Goal: Task Accomplishment & Management: Manage account settings

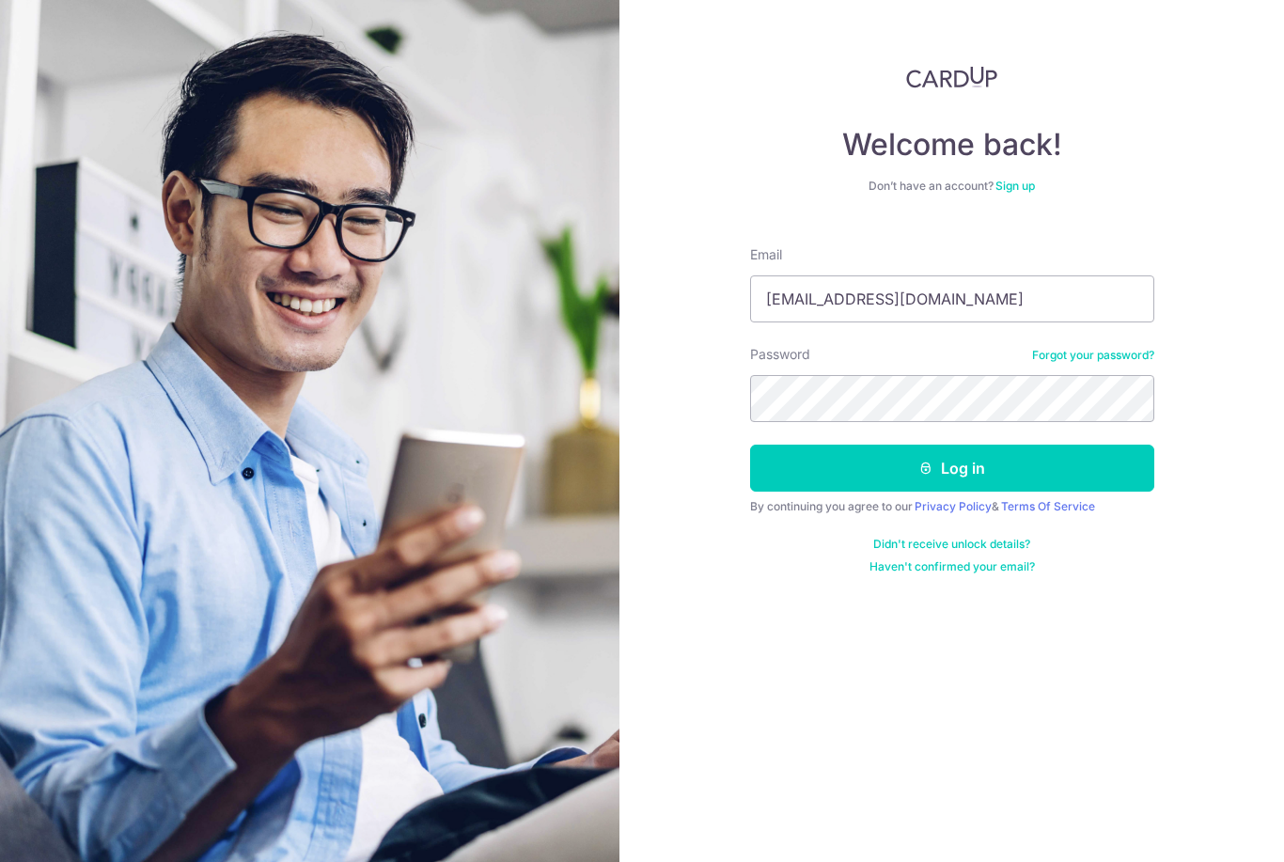
type input "Jeslynwong@yahoo.com"
click at [951, 468] on button "Log in" at bounding box center [952, 467] width 404 height 47
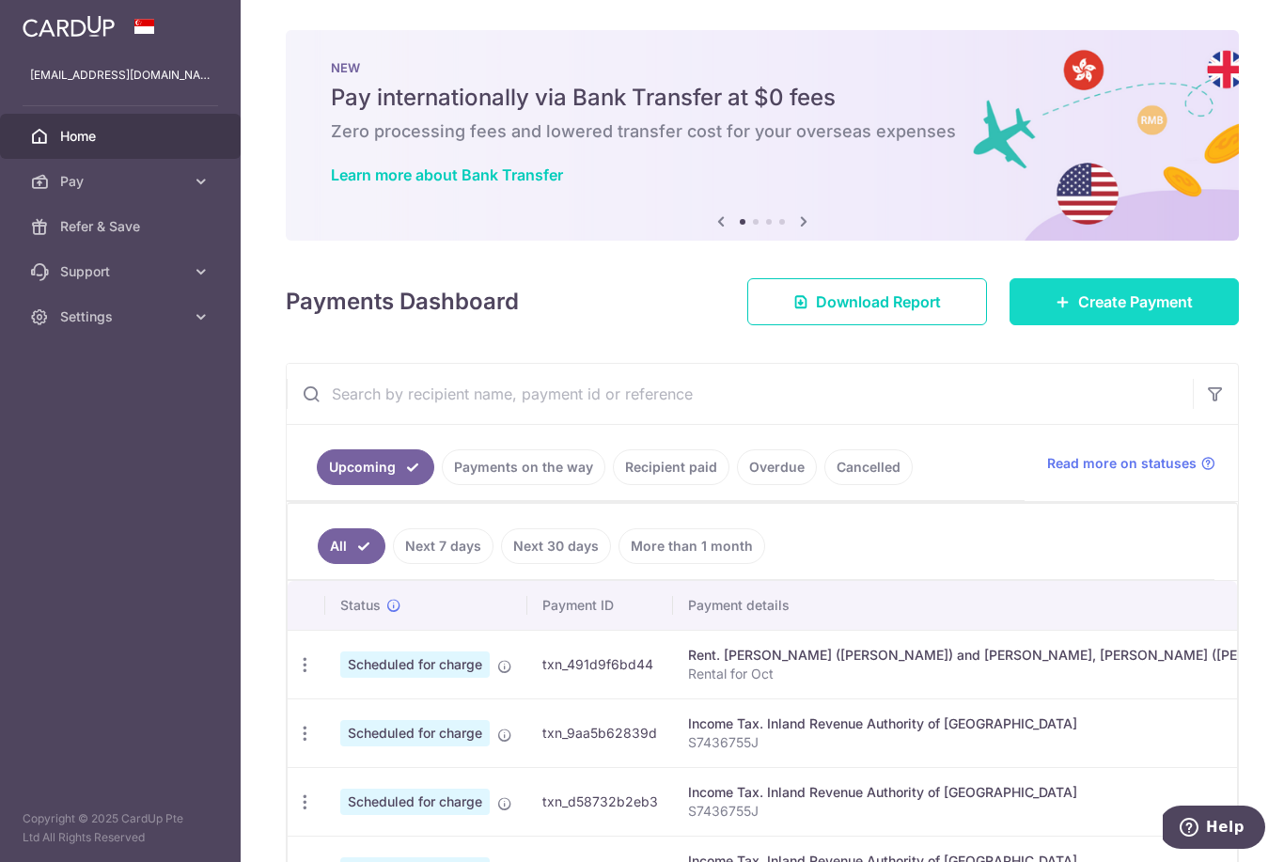
click at [1100, 313] on span "Create Payment" at bounding box center [1135, 301] width 115 height 23
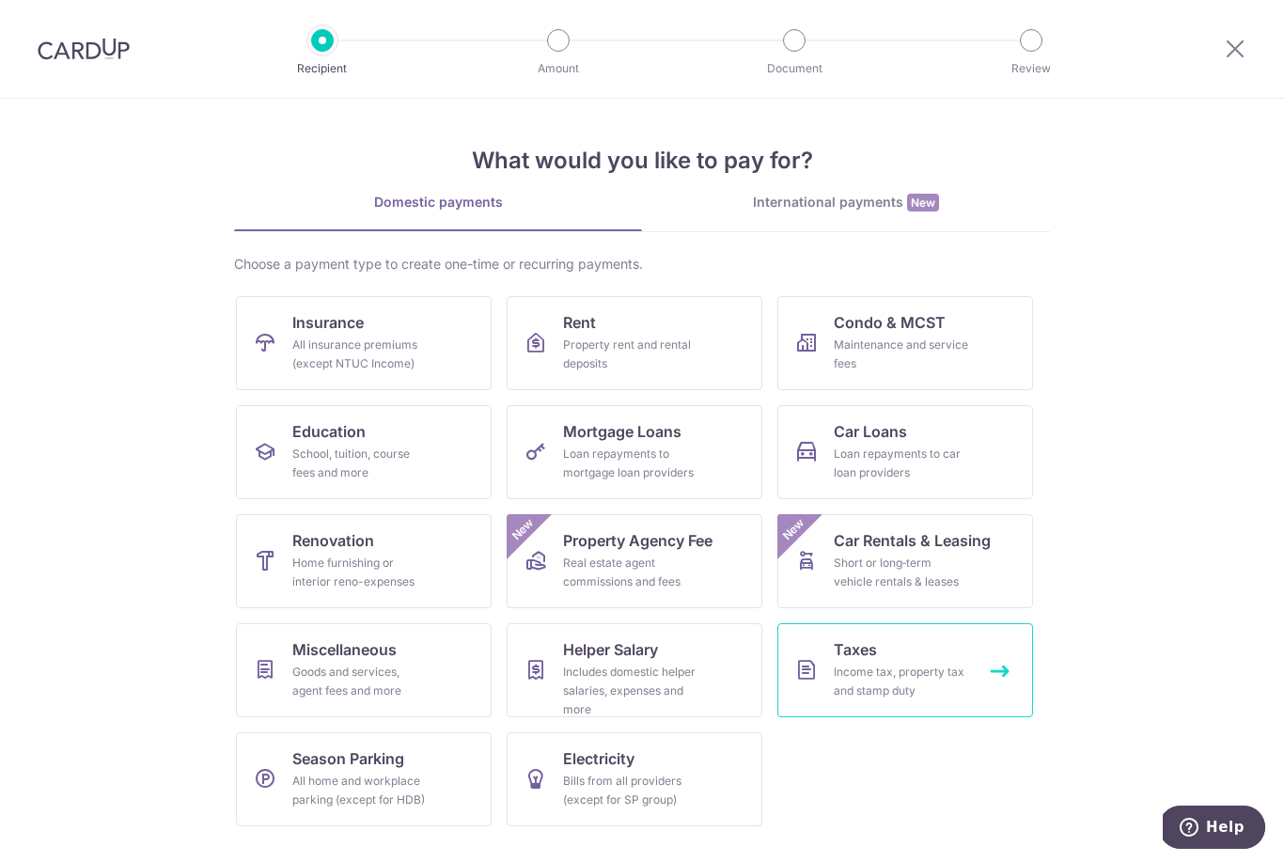
click at [926, 677] on div "Income tax, property tax and stamp duty" at bounding box center [900, 681] width 135 height 38
click at [366, 448] on div "School, tuition, course fees and more" at bounding box center [359, 463] width 135 height 38
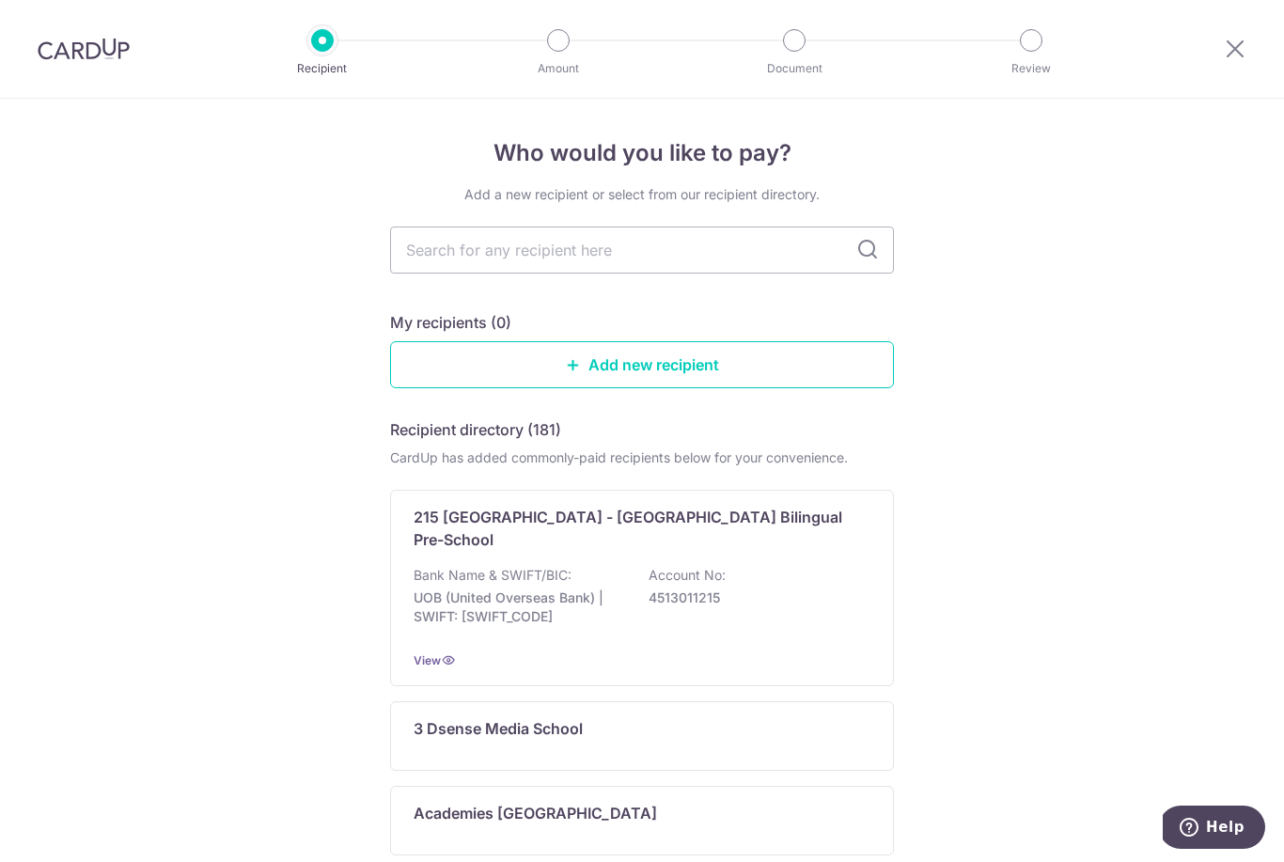
scroll to position [-2, 0]
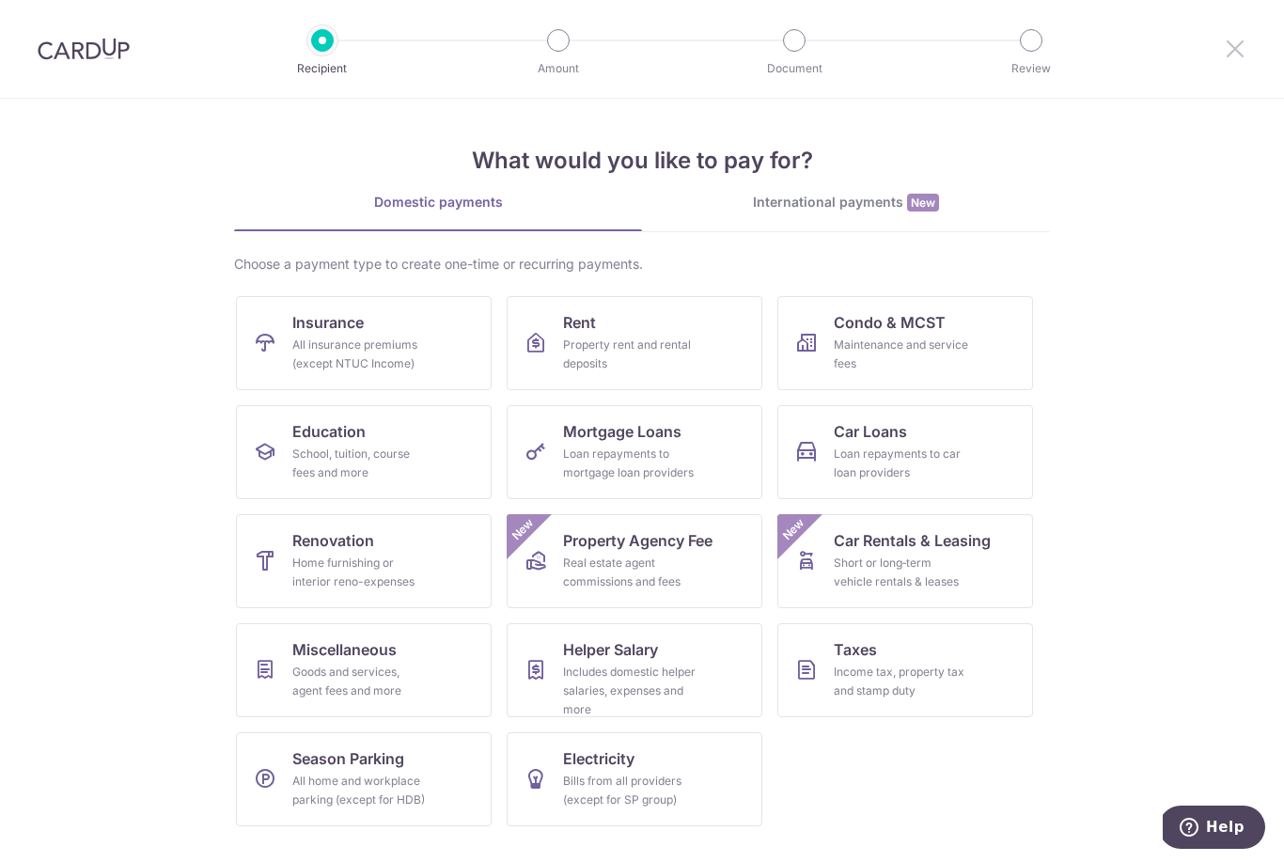
click at [1243, 43] on icon at bounding box center [1234, 48] width 23 height 23
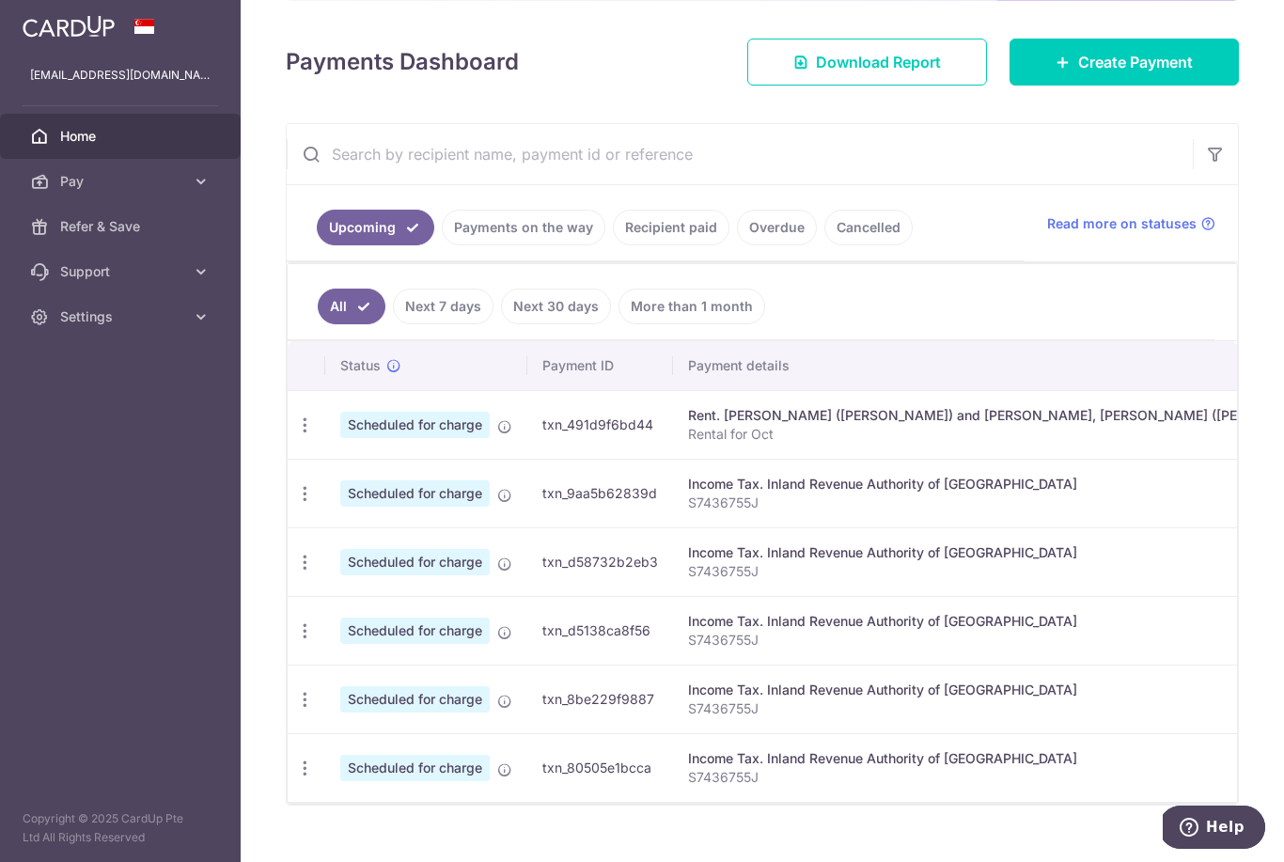
scroll to position [216, 0]
click at [340, 439] on span "Scheduled for charge" at bounding box center [414, 425] width 149 height 26
click at [527, 459] on td "txn_491d9f6bd44" at bounding box center [600, 425] width 146 height 69
click at [688, 444] on p "Rental for Oct" at bounding box center [1066, 435] width 756 height 19
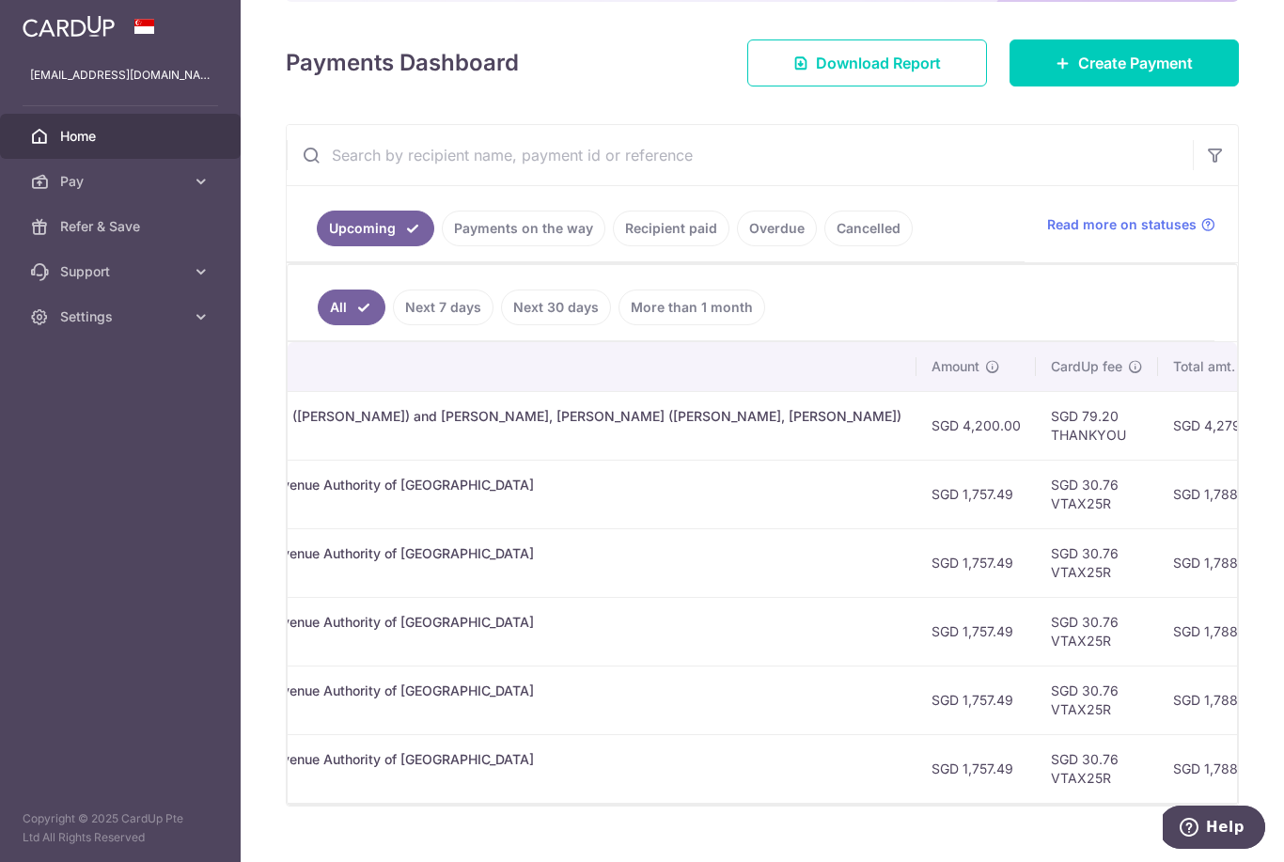
scroll to position [0, 542]
click at [442, 246] on link "Payments on the way" at bounding box center [523, 228] width 163 height 36
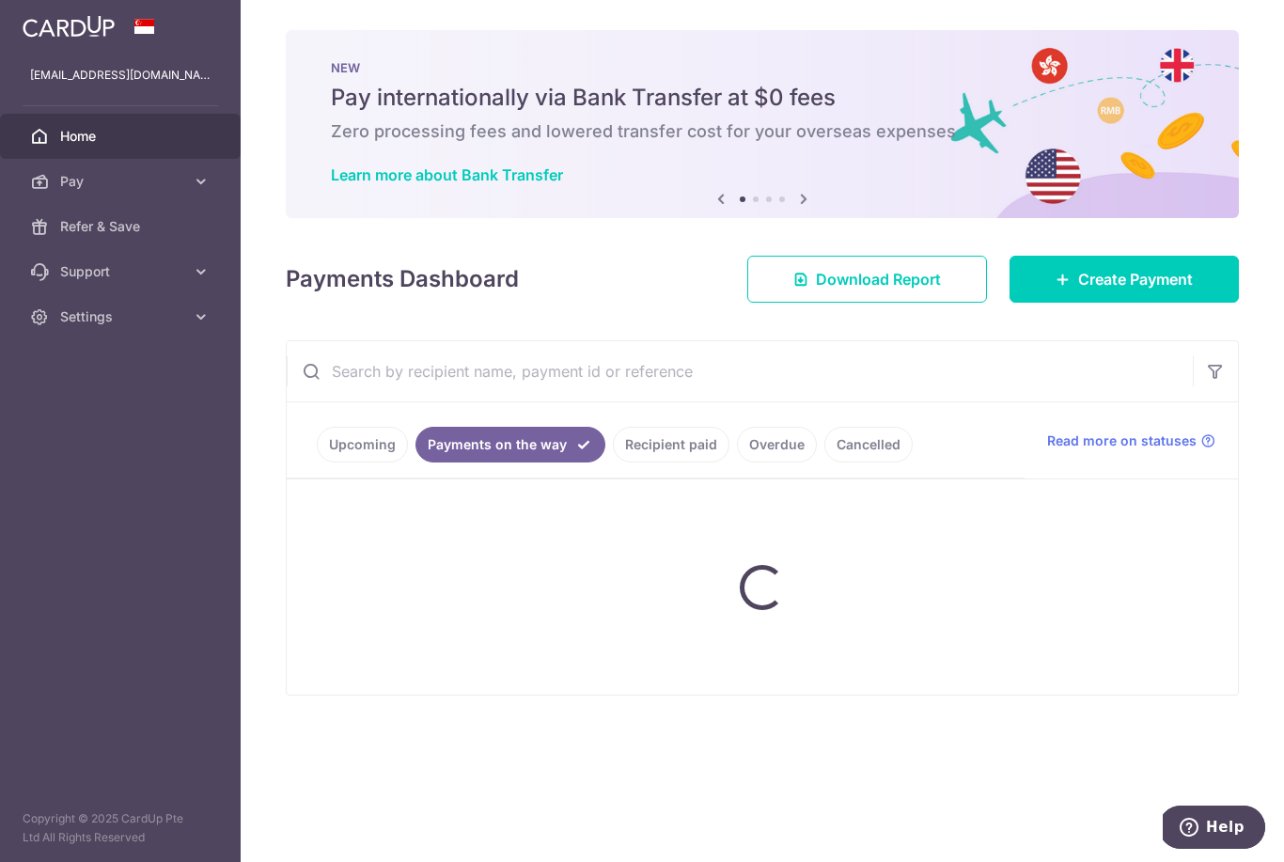
scroll to position [0, 0]
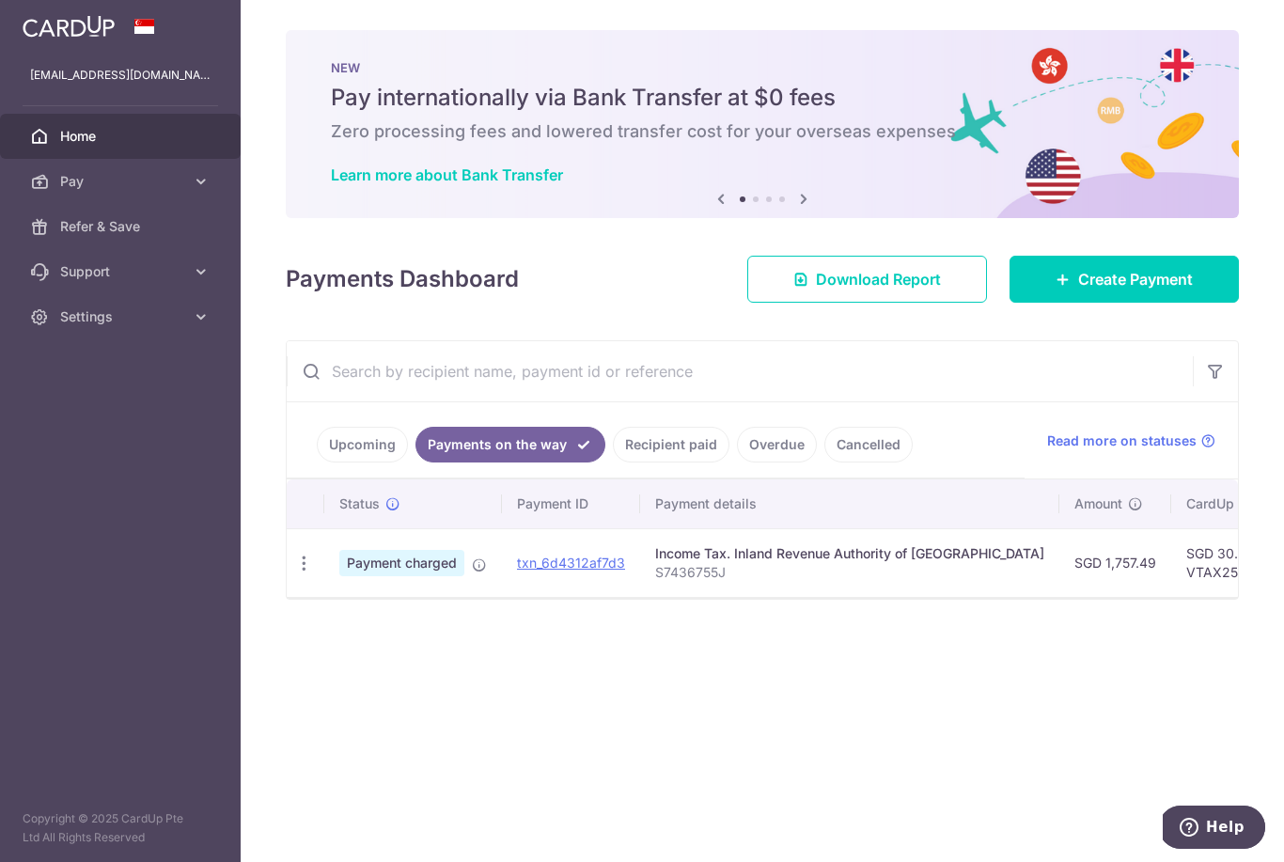
click at [613, 462] on link "Recipient paid" at bounding box center [671, 445] width 117 height 36
